Goal: Task Accomplishment & Management: Complete application form

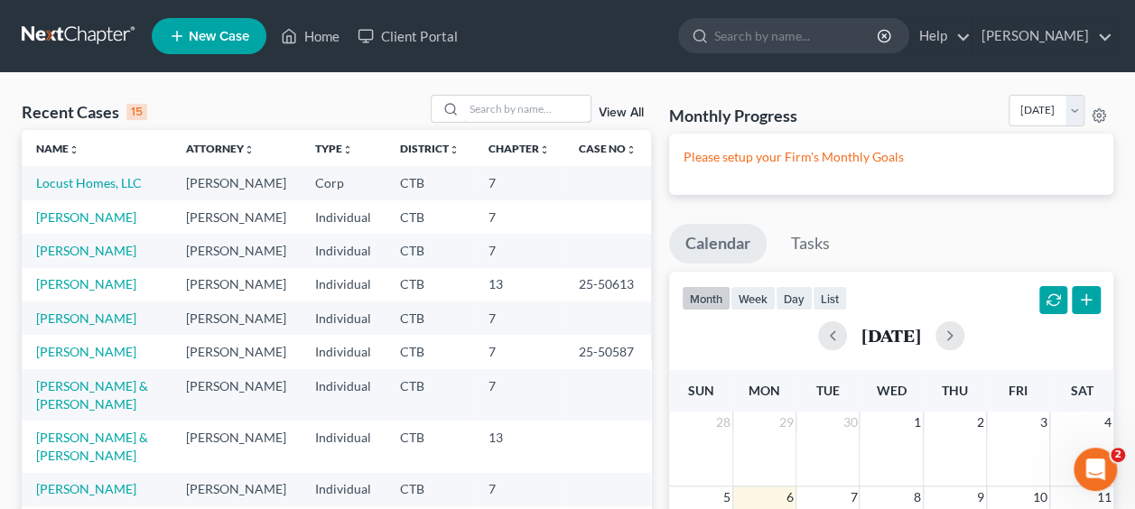
click at [514, 108] on input "search" at bounding box center [527, 109] width 126 height 26
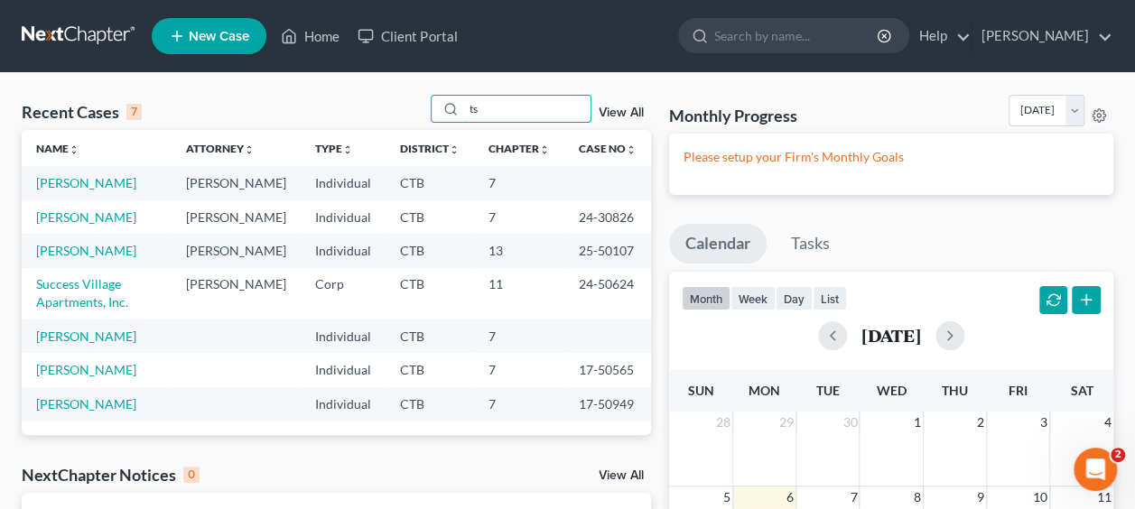
type input "ts"
click at [54, 225] on link "[PERSON_NAME]" at bounding box center [86, 216] width 100 height 15
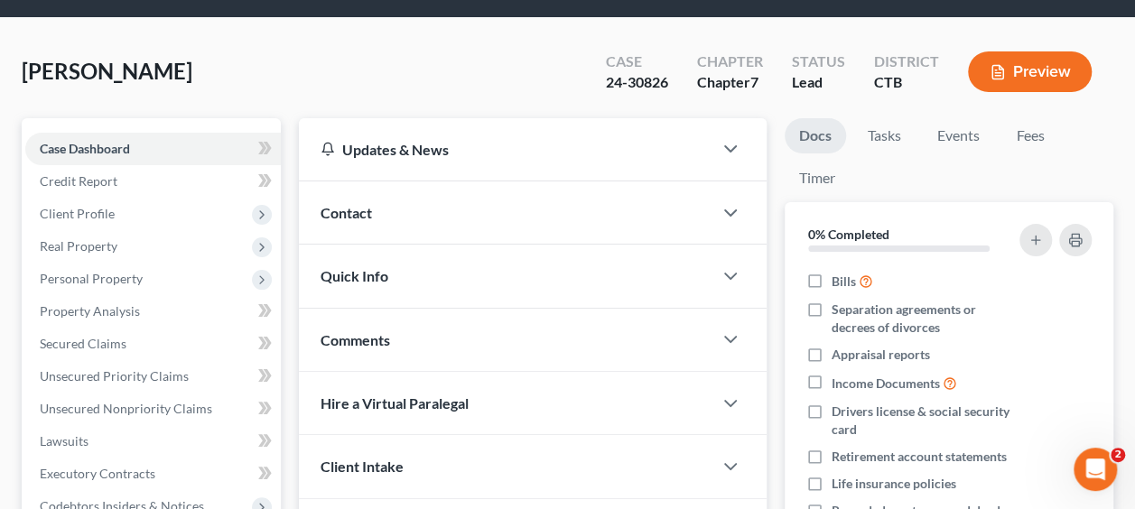
scroll to position [90, 0]
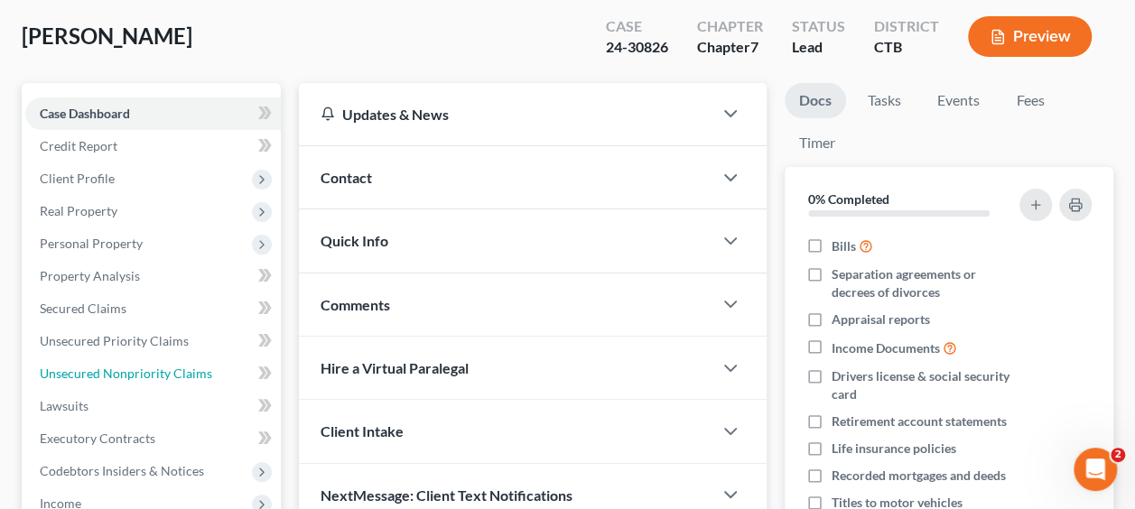
click at [119, 368] on span "Unsecured Nonpriority Claims" at bounding box center [126, 373] width 172 height 15
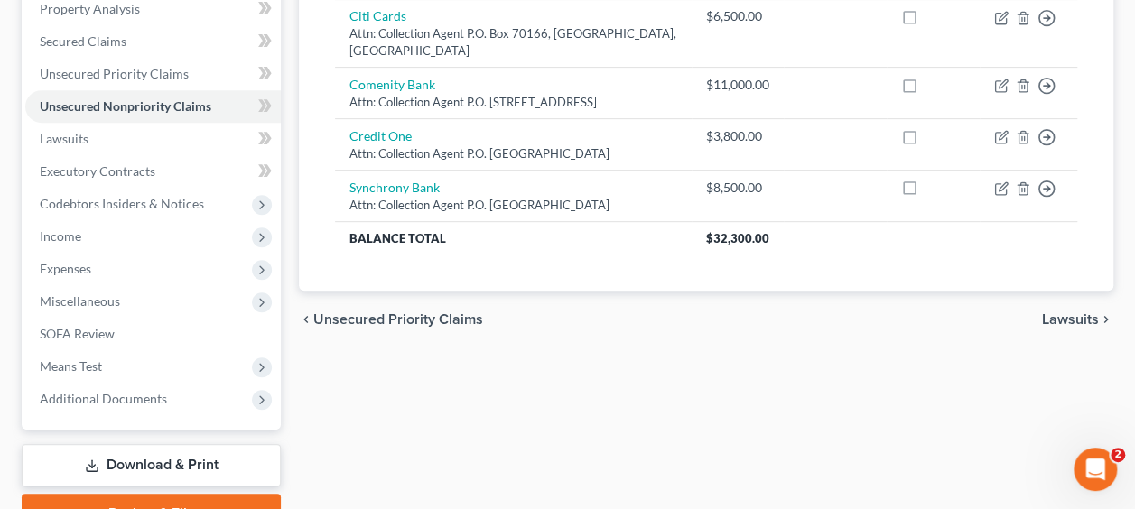
scroll to position [361, 0]
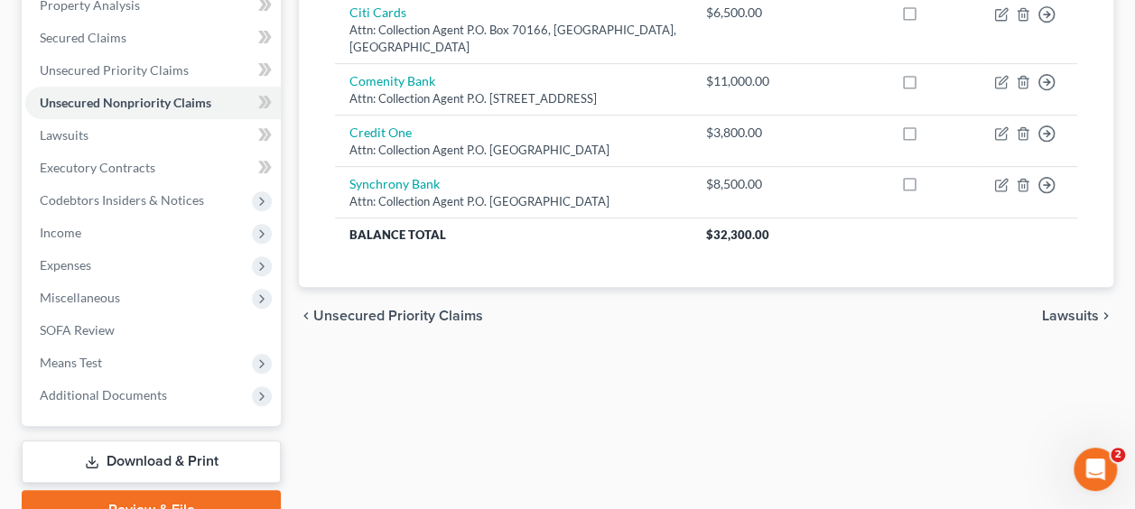
click at [69, 230] on span "Income" at bounding box center [61, 232] width 42 height 15
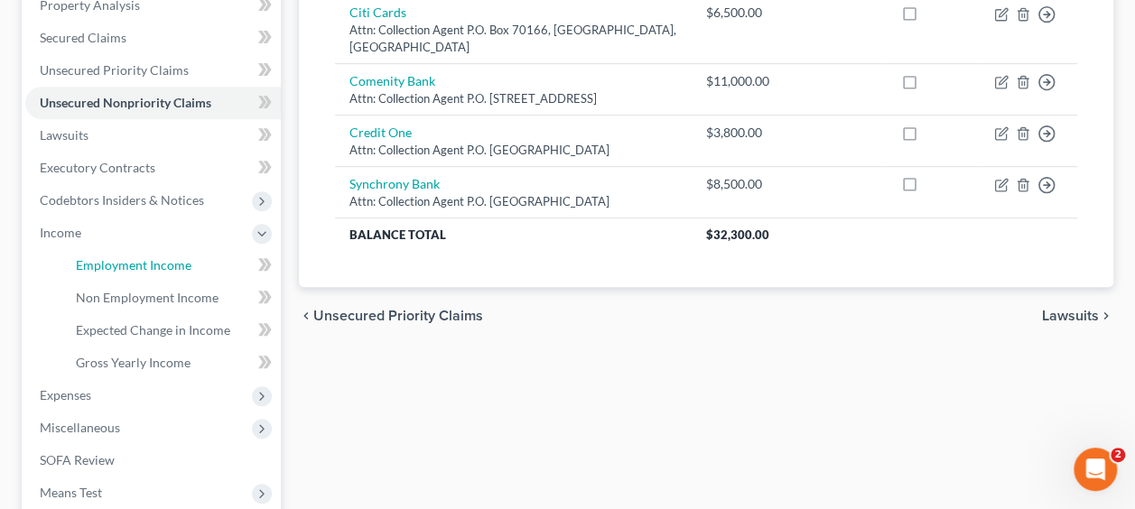
click at [130, 265] on span "Employment Income" at bounding box center [134, 264] width 116 height 15
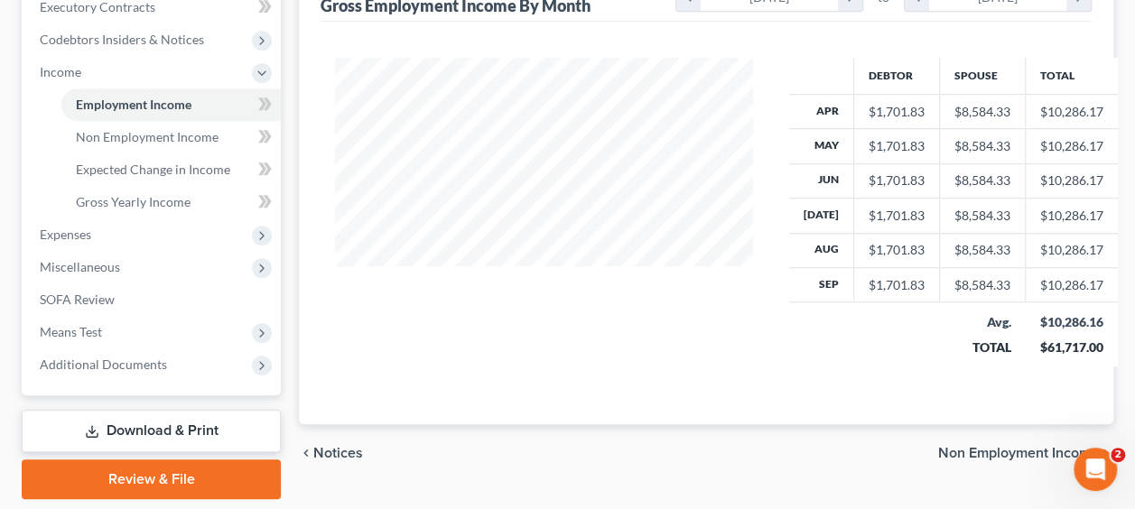
scroll to position [542, 0]
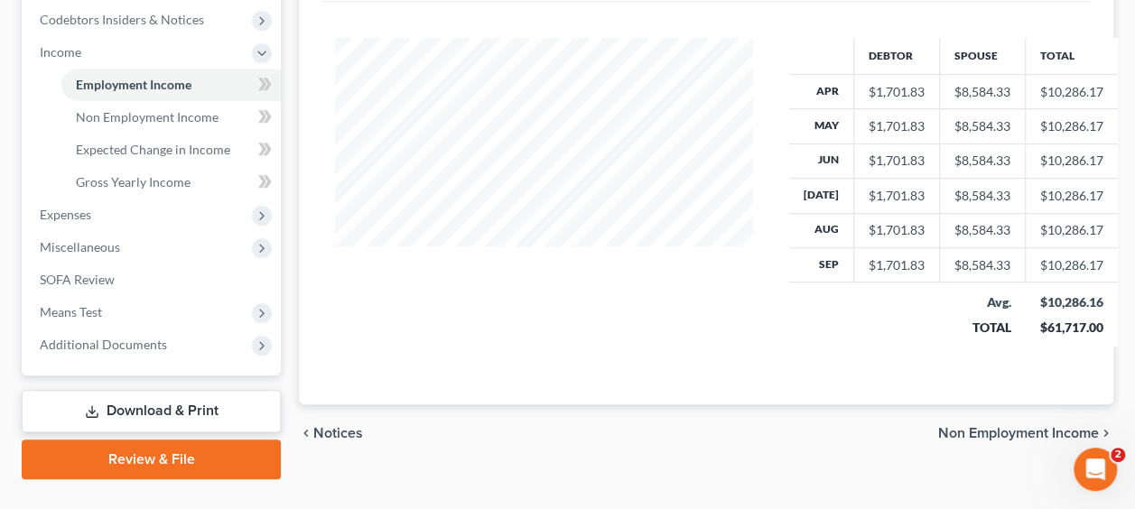
click at [83, 321] on span "Means Test" at bounding box center [153, 312] width 256 height 33
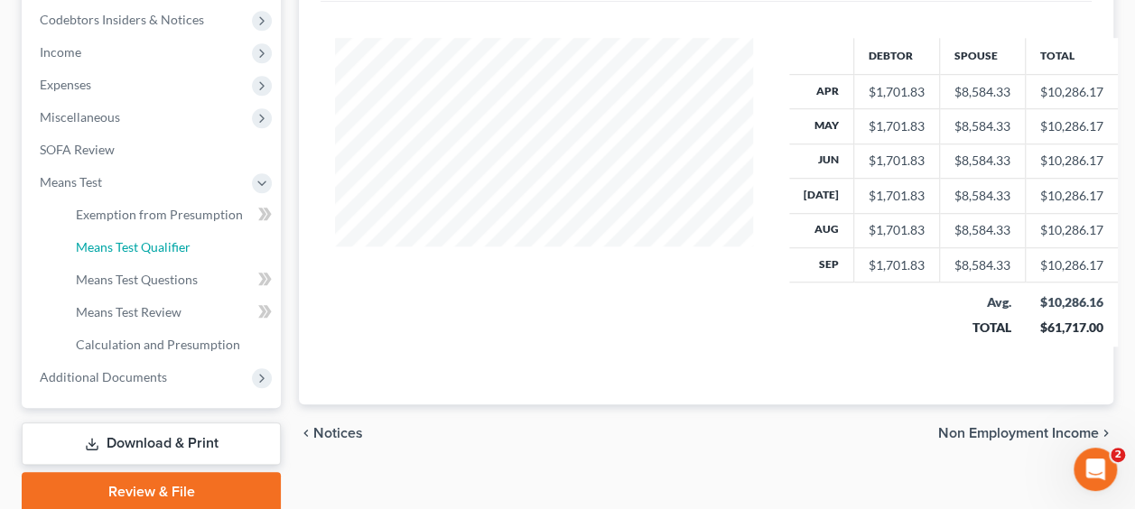
click at [137, 253] on span "Means Test Qualifier" at bounding box center [133, 246] width 115 height 15
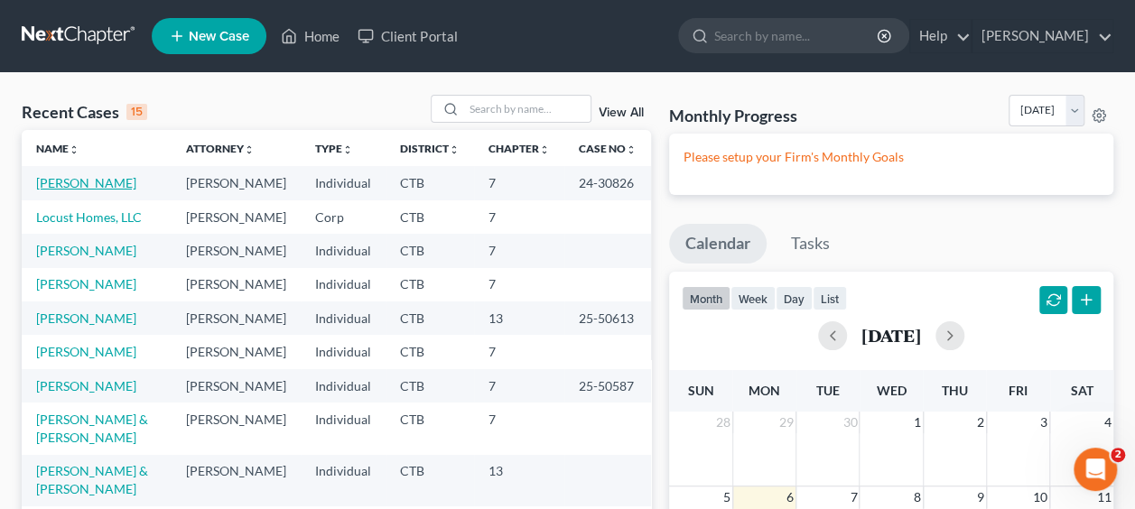
click at [60, 182] on link "[PERSON_NAME]" at bounding box center [86, 182] width 100 height 15
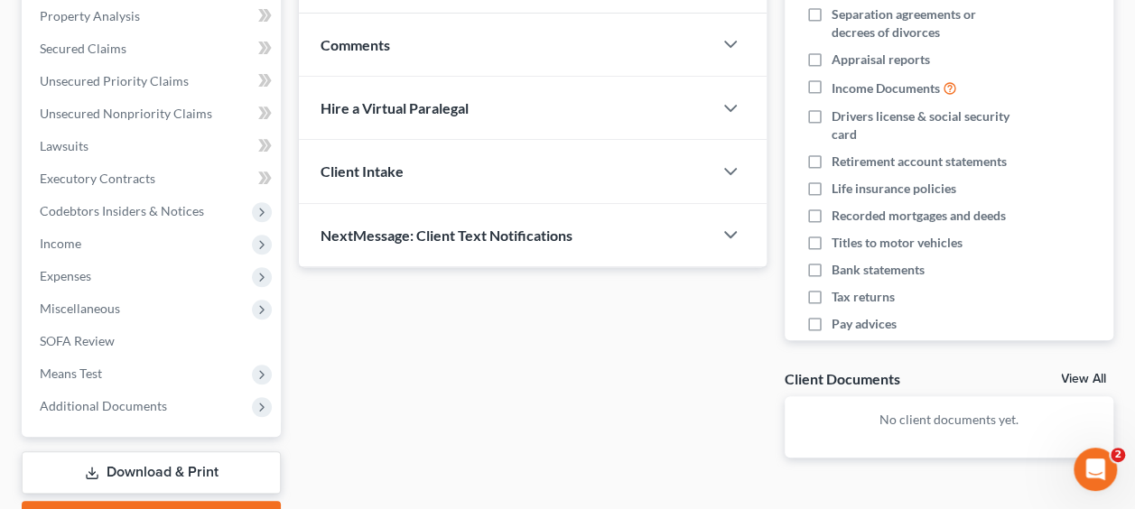
scroll to position [361, 0]
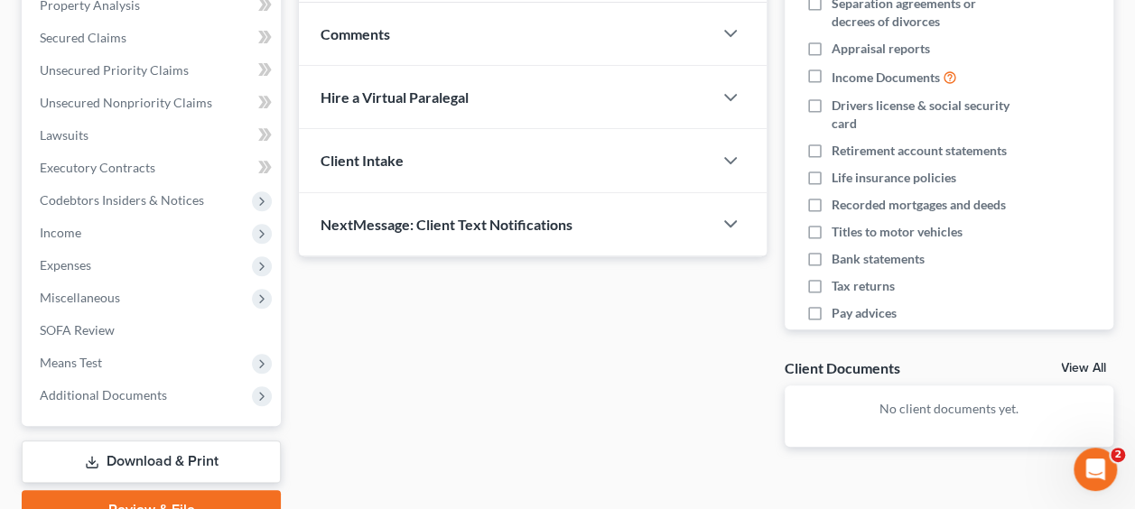
click at [162, 299] on span "Miscellaneous" at bounding box center [153, 298] width 256 height 33
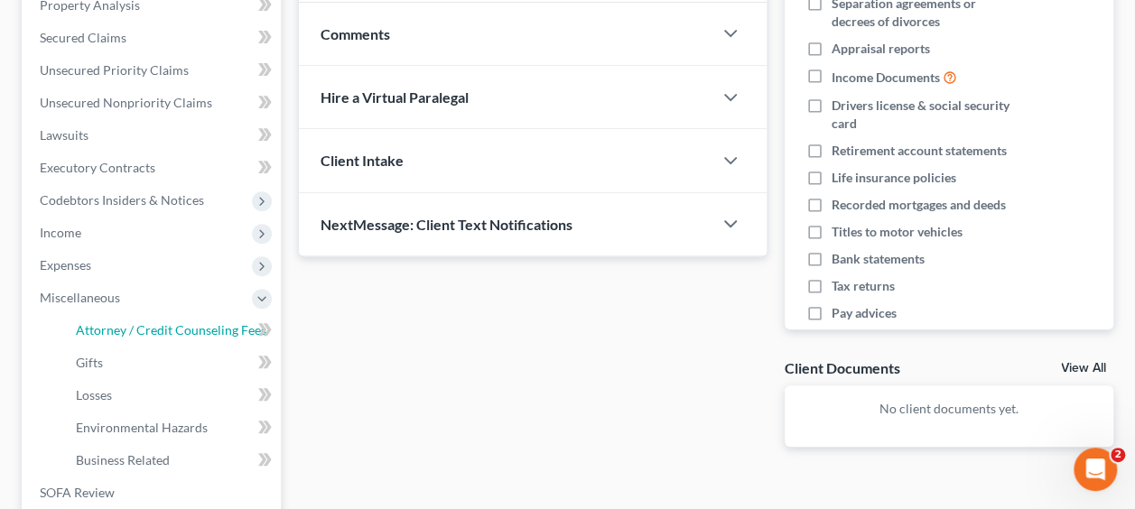
click at [176, 324] on span "Attorney / Credit Counseling Fees" at bounding box center [171, 329] width 191 height 15
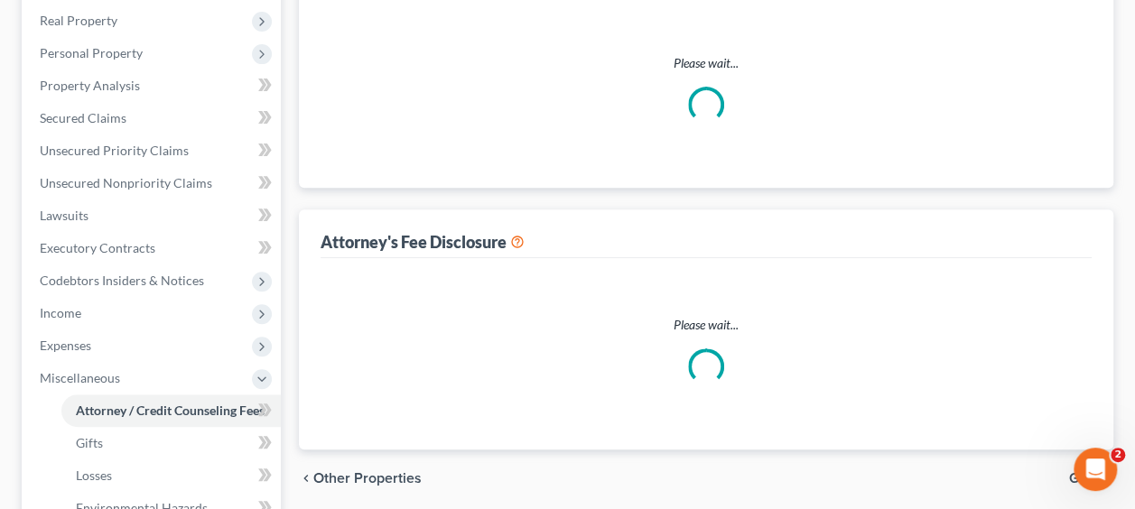
select select "0"
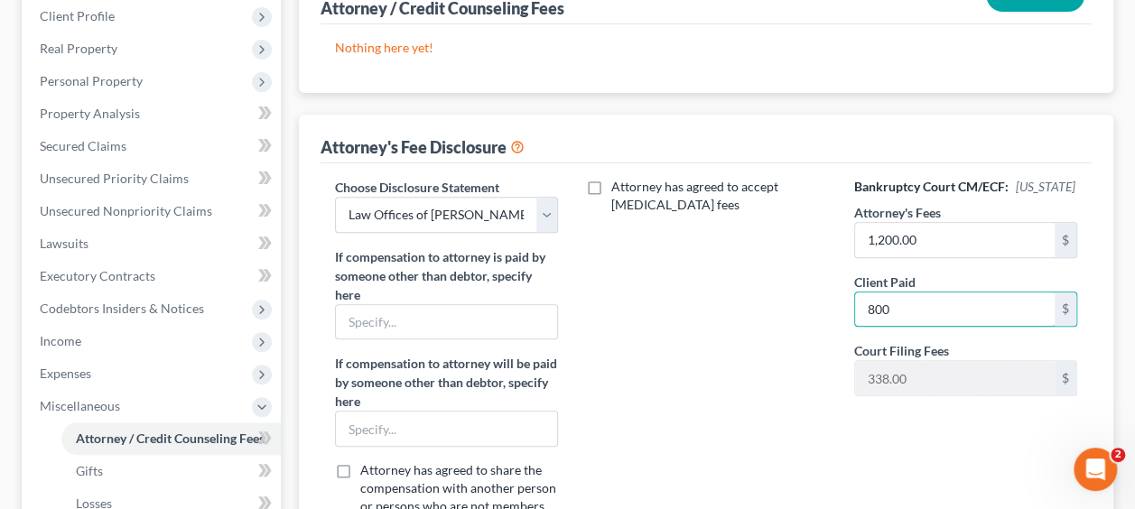
scroll to position [361, 0]
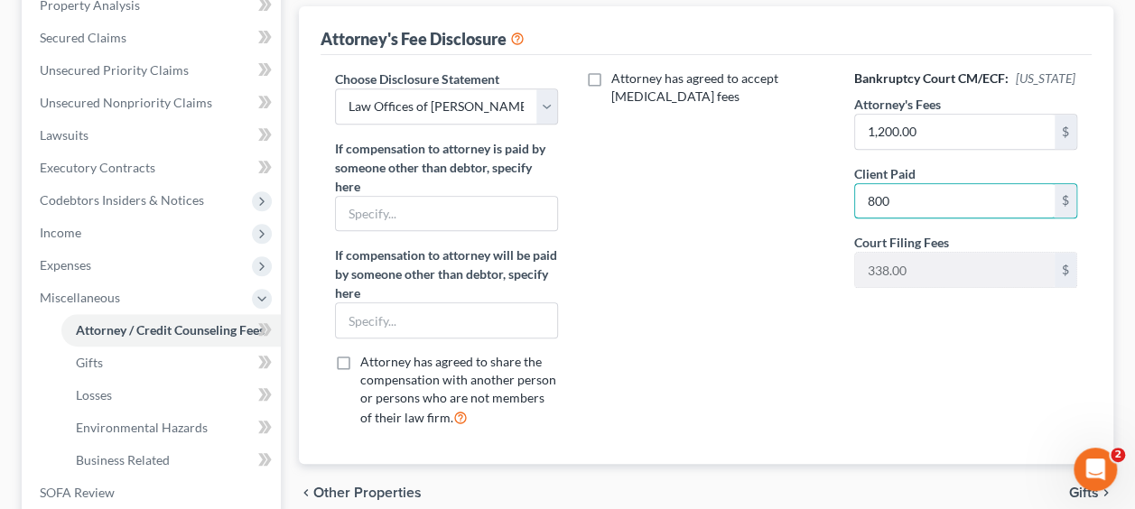
type input "800"
click at [817, 403] on div "Attorney has agreed to accept retainer fees" at bounding box center [705, 256] width 259 height 373
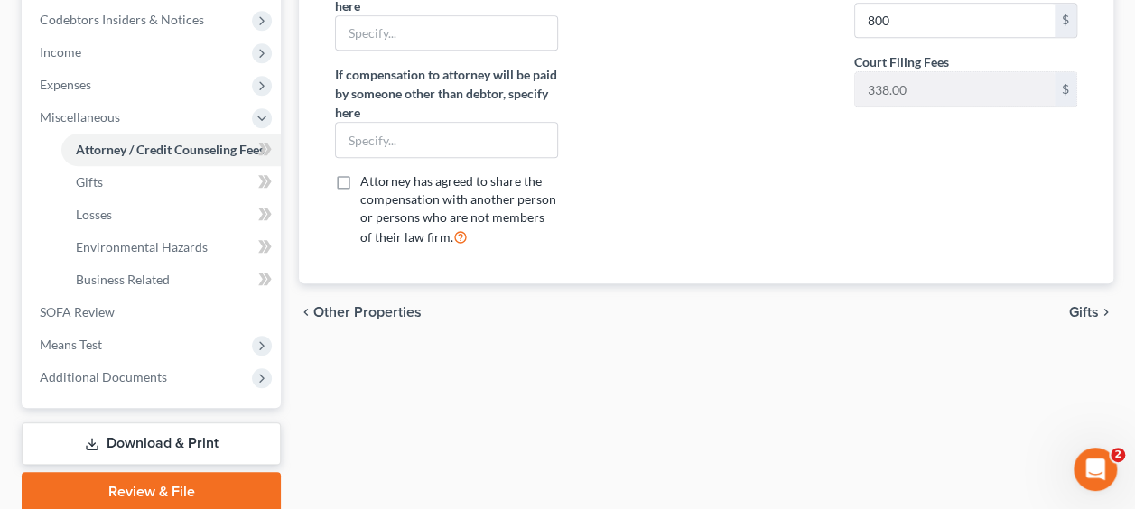
click at [716, 204] on div "Attorney has agreed to accept retainer fees" at bounding box center [705, 75] width 259 height 373
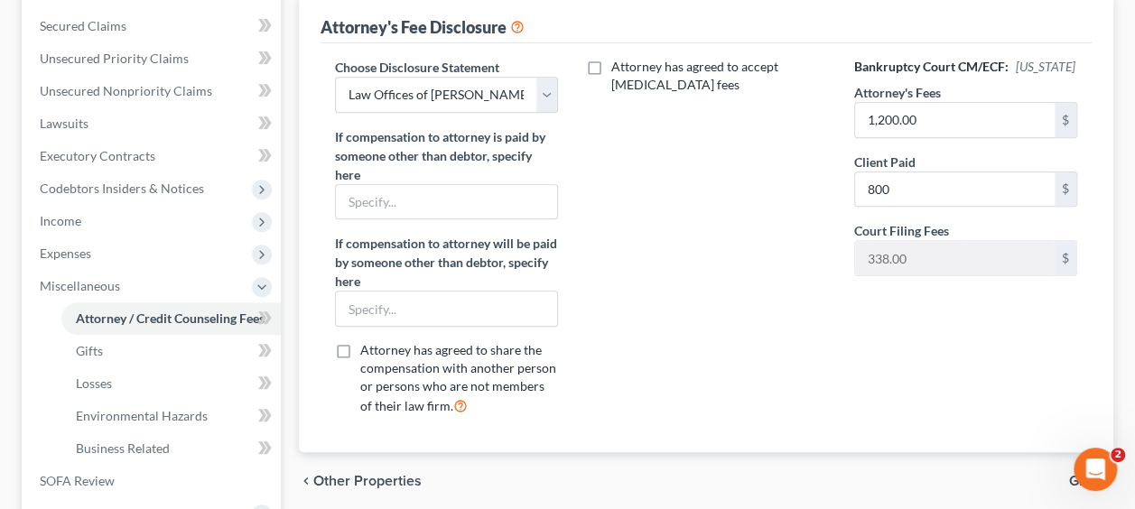
scroll to position [361, 0]
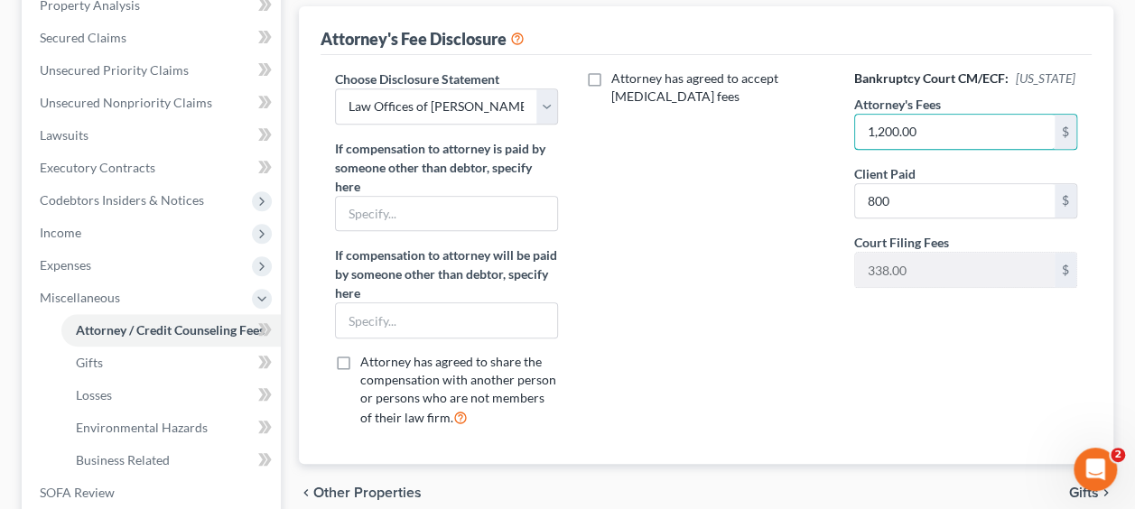
click at [912, 149] on input "1,200.00" at bounding box center [955, 132] width 200 height 34
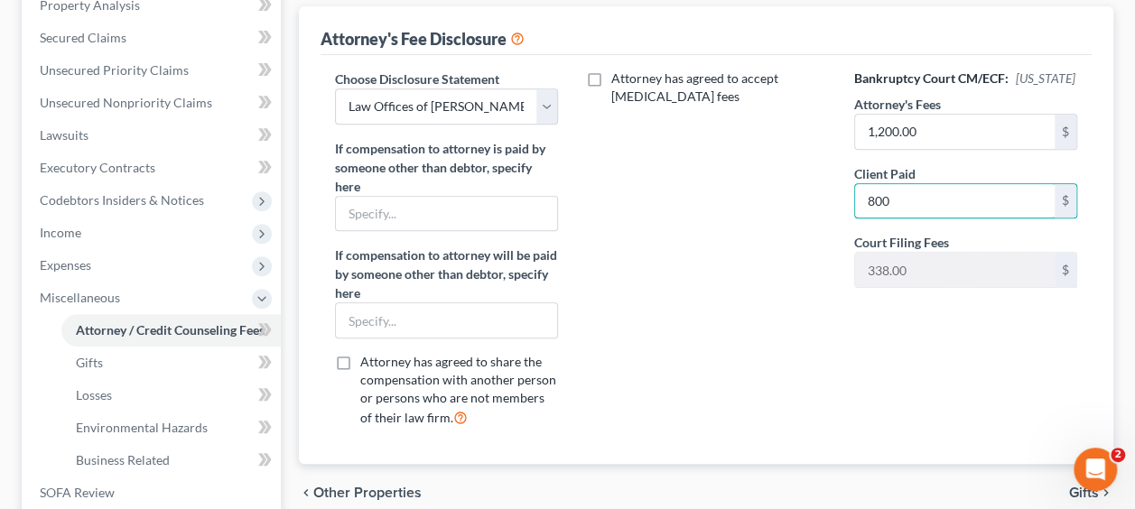
click at [915, 217] on input "800" at bounding box center [955, 201] width 200 height 34
click at [914, 216] on input "800" at bounding box center [955, 201] width 200 height 34
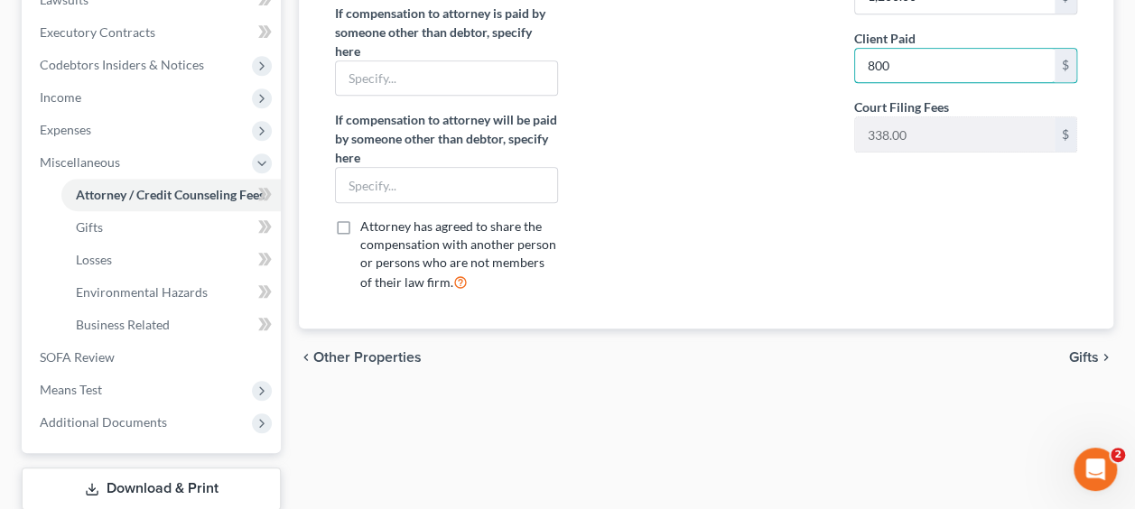
scroll to position [430, 0]
